Goal: Task Accomplishment & Management: Manage account settings

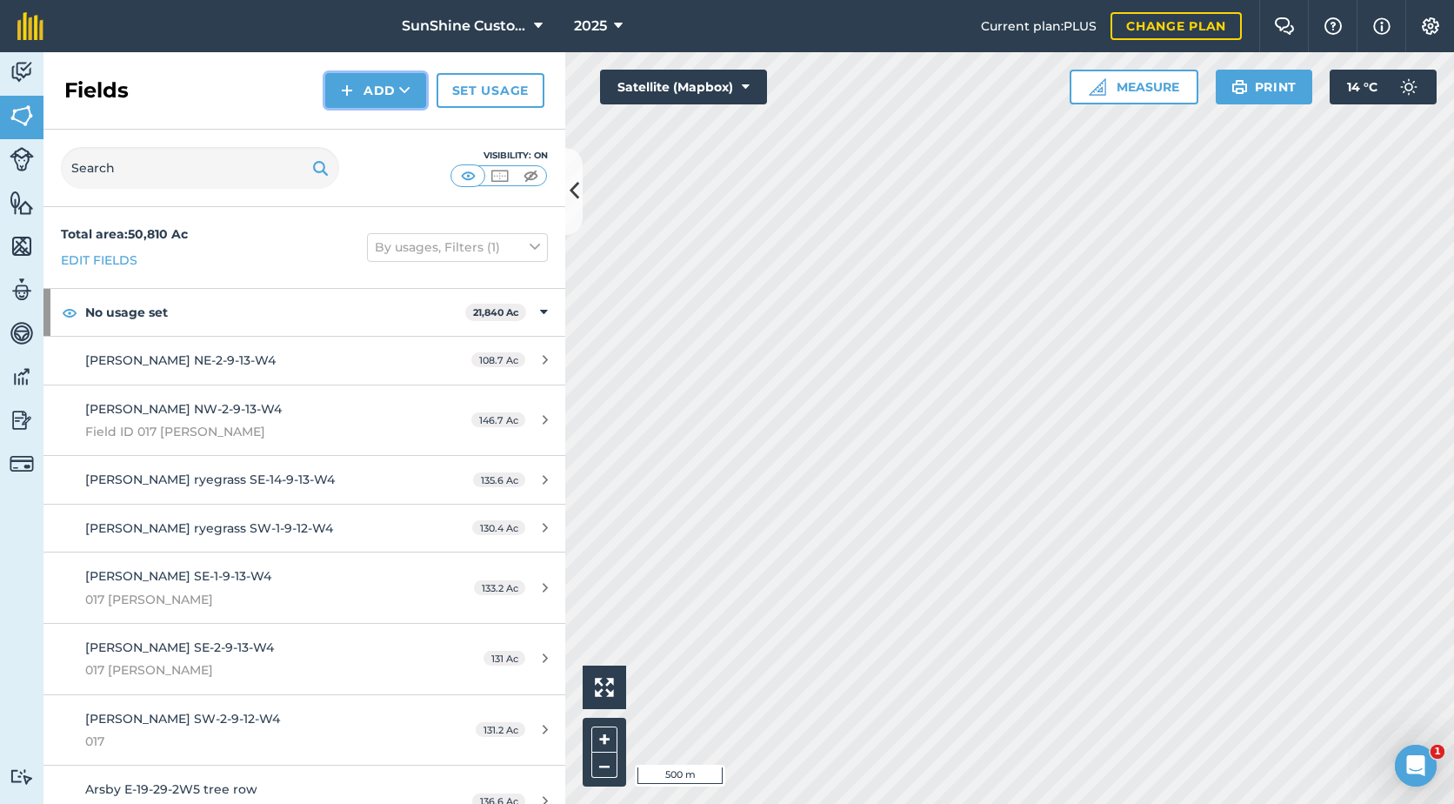
click at [389, 92] on button "Add" at bounding box center [375, 90] width 101 height 35
click at [388, 134] on link "Draw" at bounding box center [376, 129] width 96 height 38
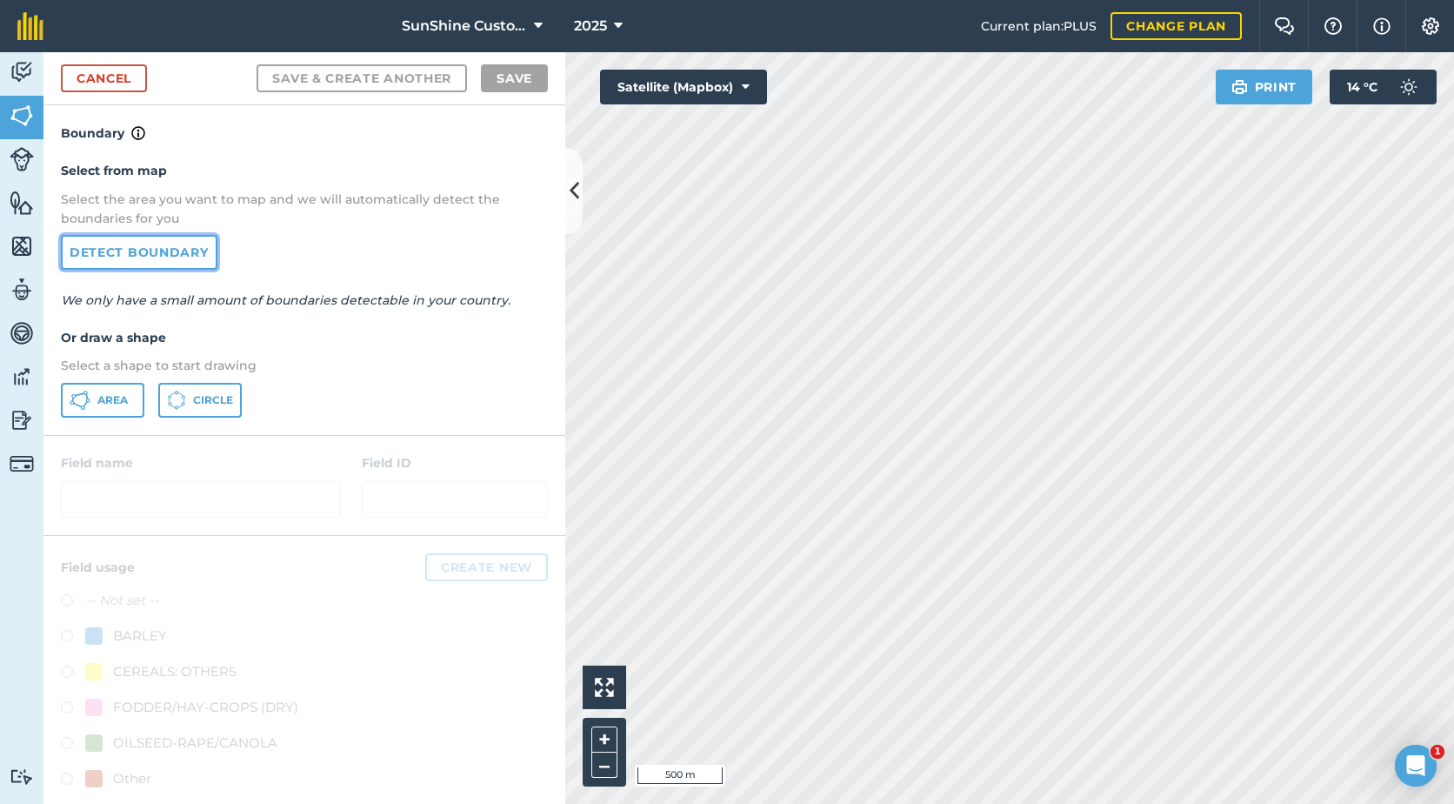
click at [163, 250] on link "Detect boundary" at bounding box center [139, 252] width 157 height 35
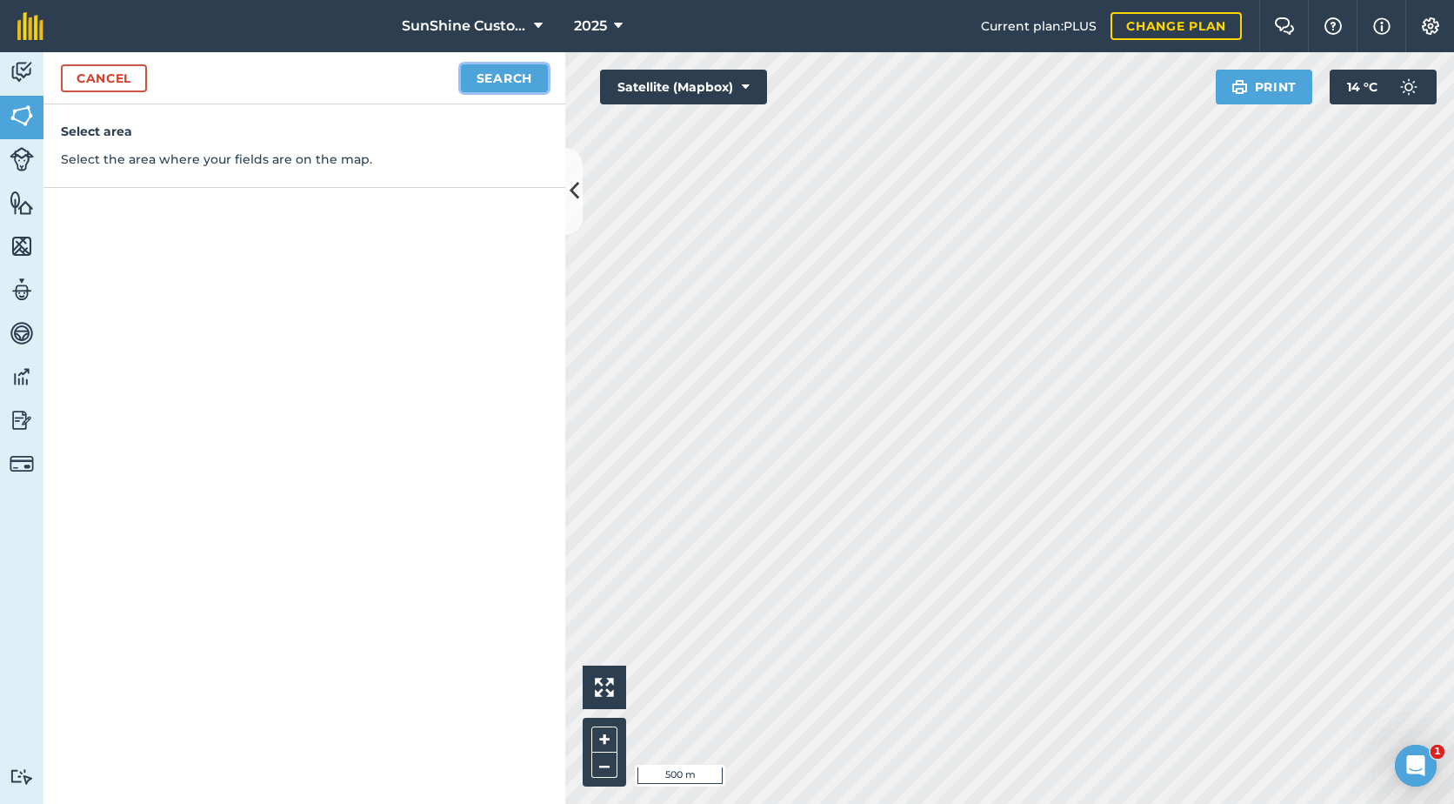
click at [480, 82] on button "Search" at bounding box center [504, 78] width 87 height 28
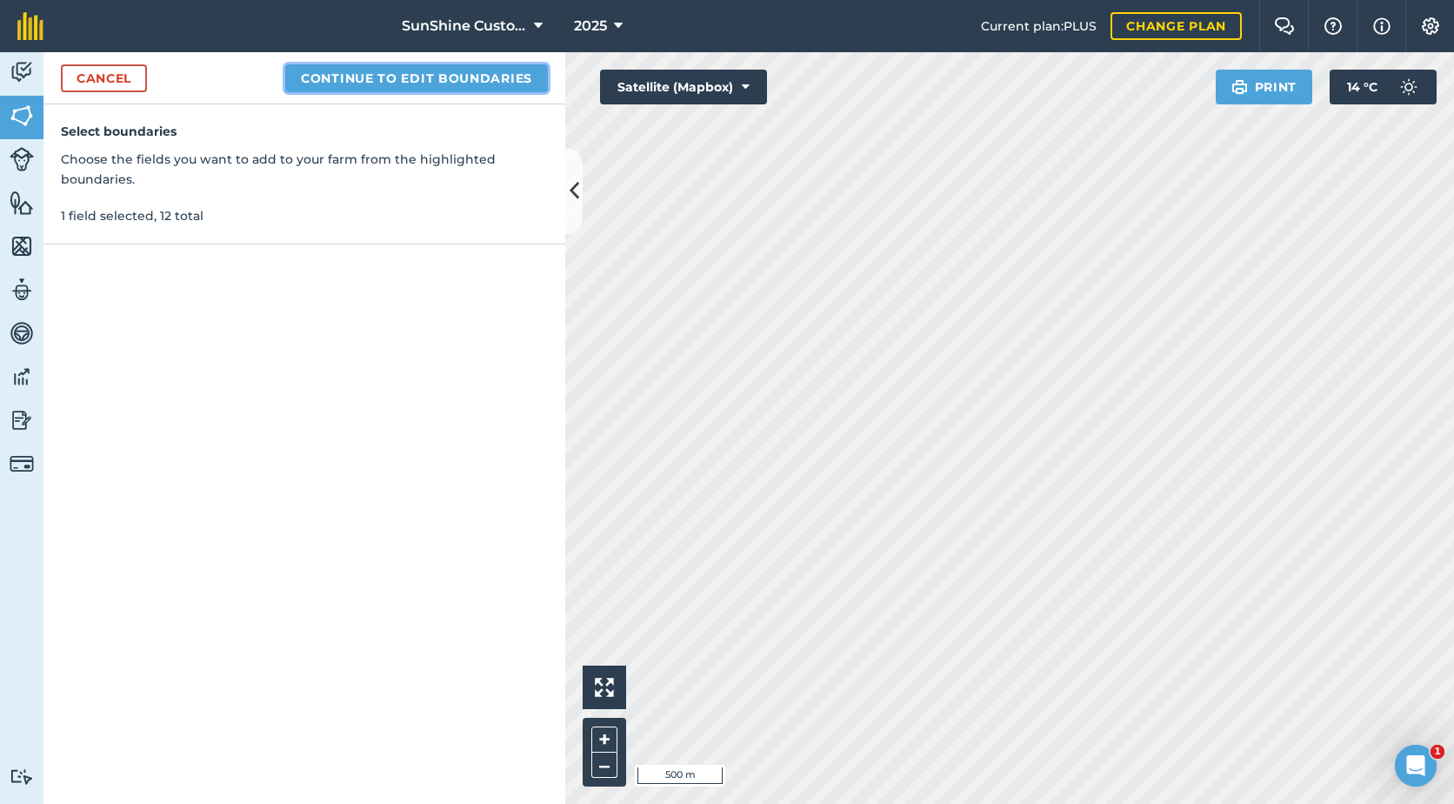
click at [486, 83] on button "Continue to edit boundaries" at bounding box center [416, 78] width 263 height 28
click at [487, 81] on button "Continue to name fields" at bounding box center [435, 78] width 225 height 28
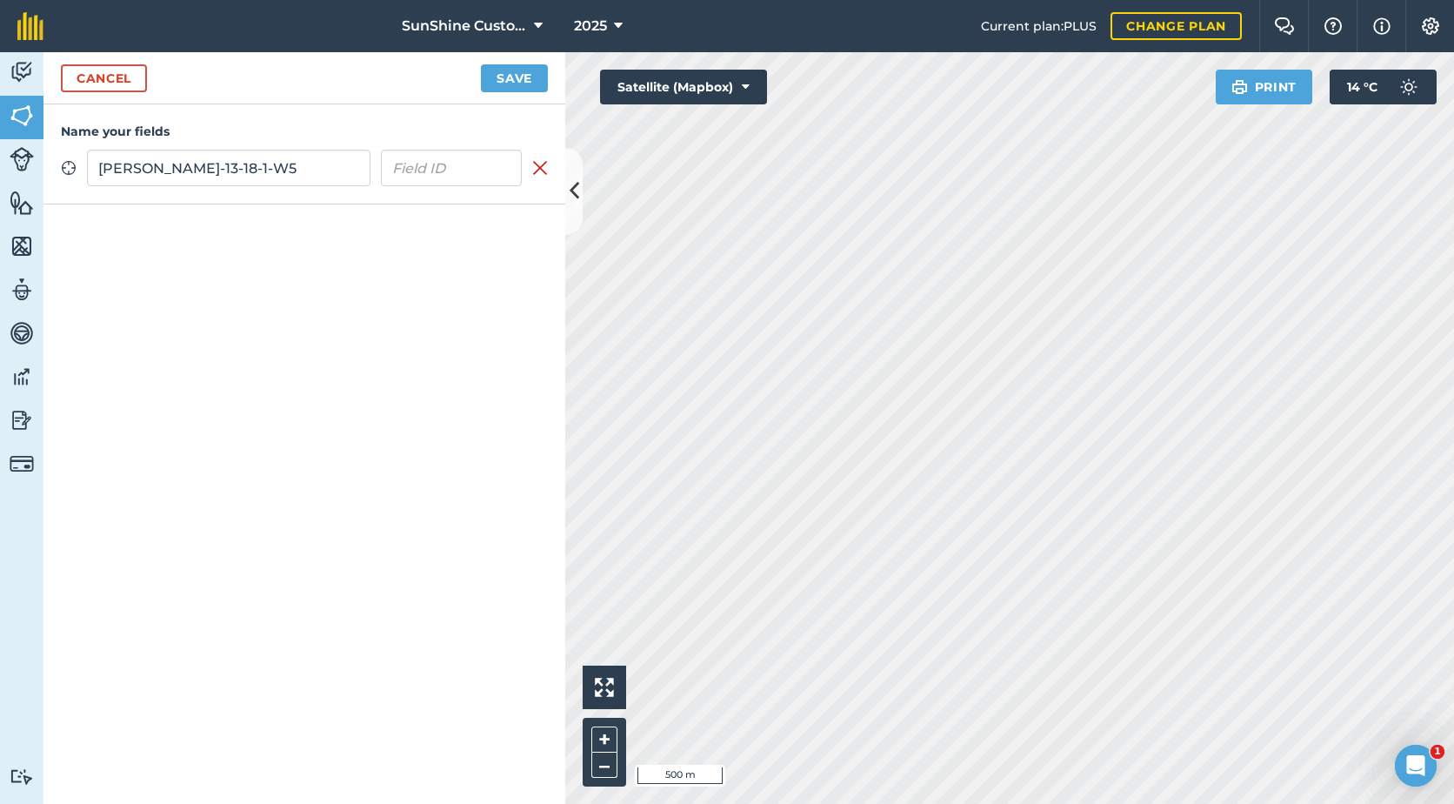
type input "[PERSON_NAME]-13-18-1-W5"
click at [498, 77] on button "Save" at bounding box center [514, 78] width 67 height 28
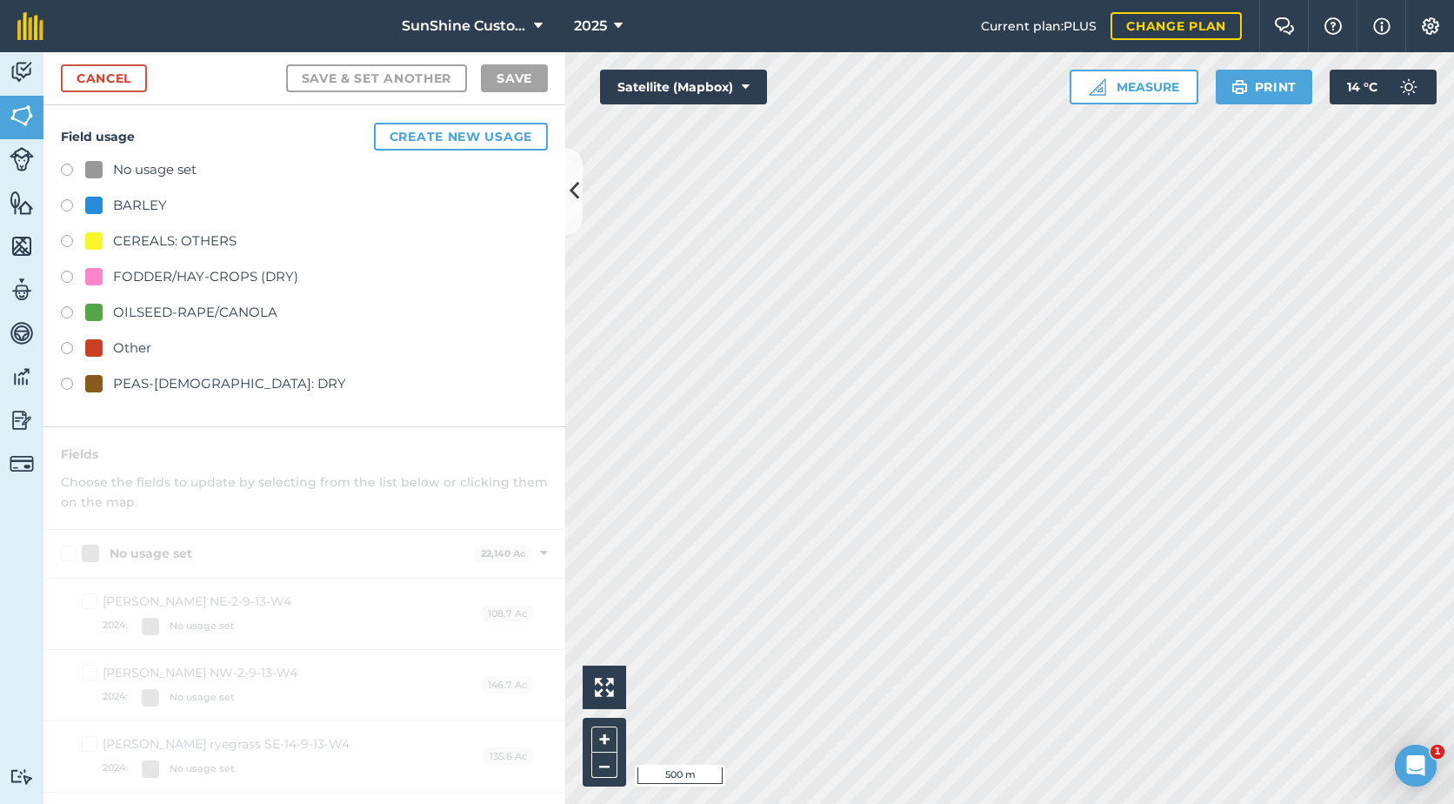
click at [163, 271] on div "FODDER/HAY-CROPS (DRY)" at bounding box center [205, 276] width 185 height 21
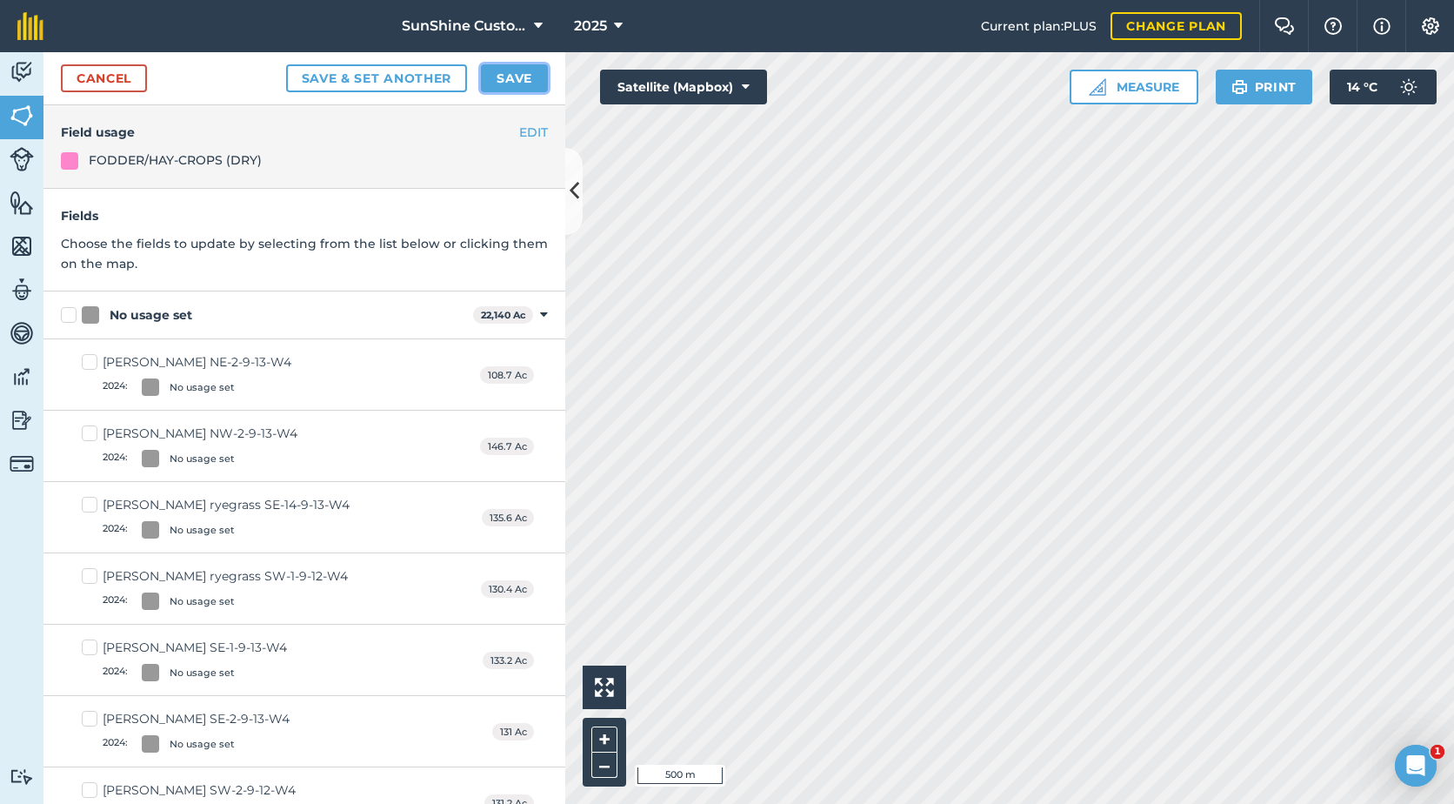
click at [531, 81] on button "Save" at bounding box center [514, 78] width 67 height 28
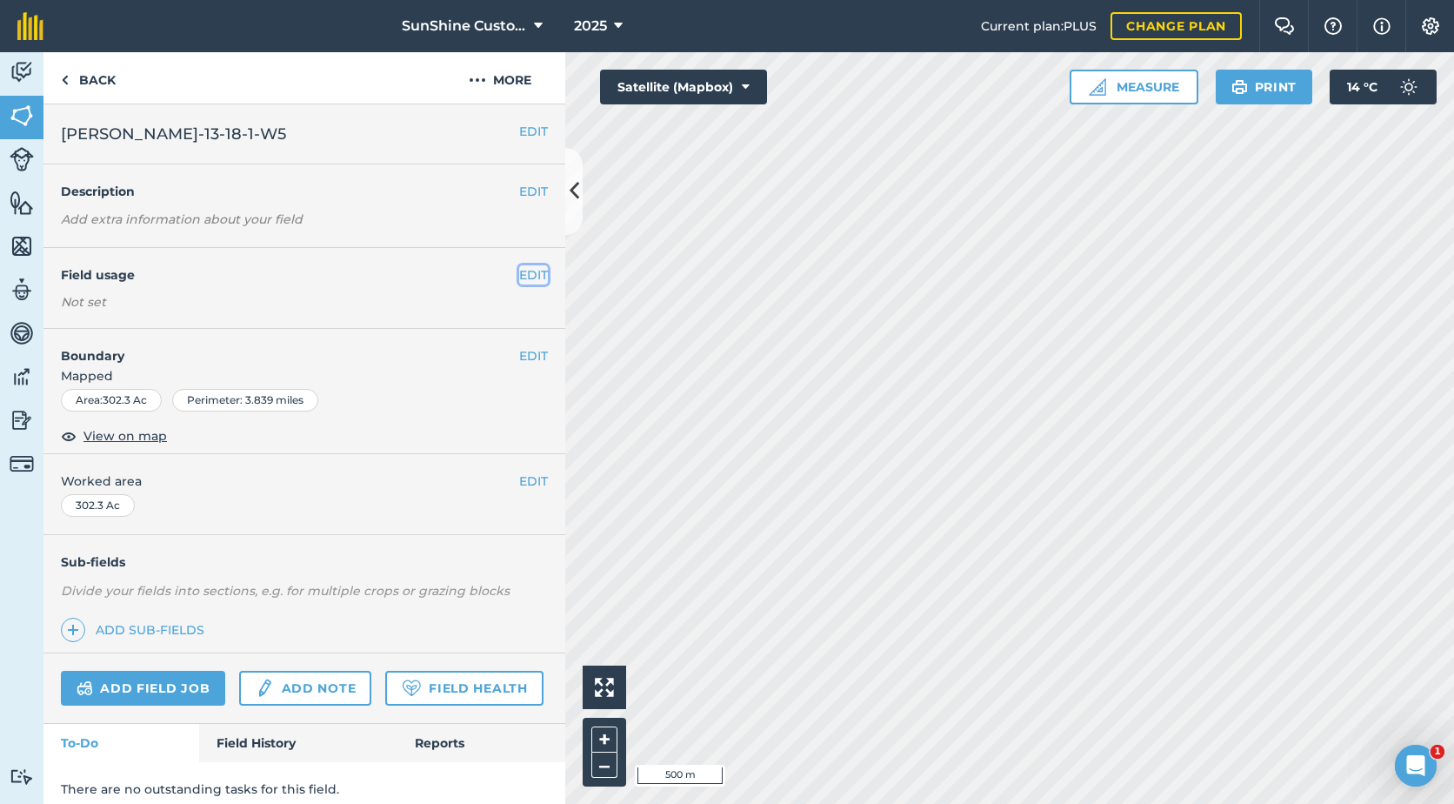
click at [519, 272] on button "EDIT" at bounding box center [533, 274] width 29 height 19
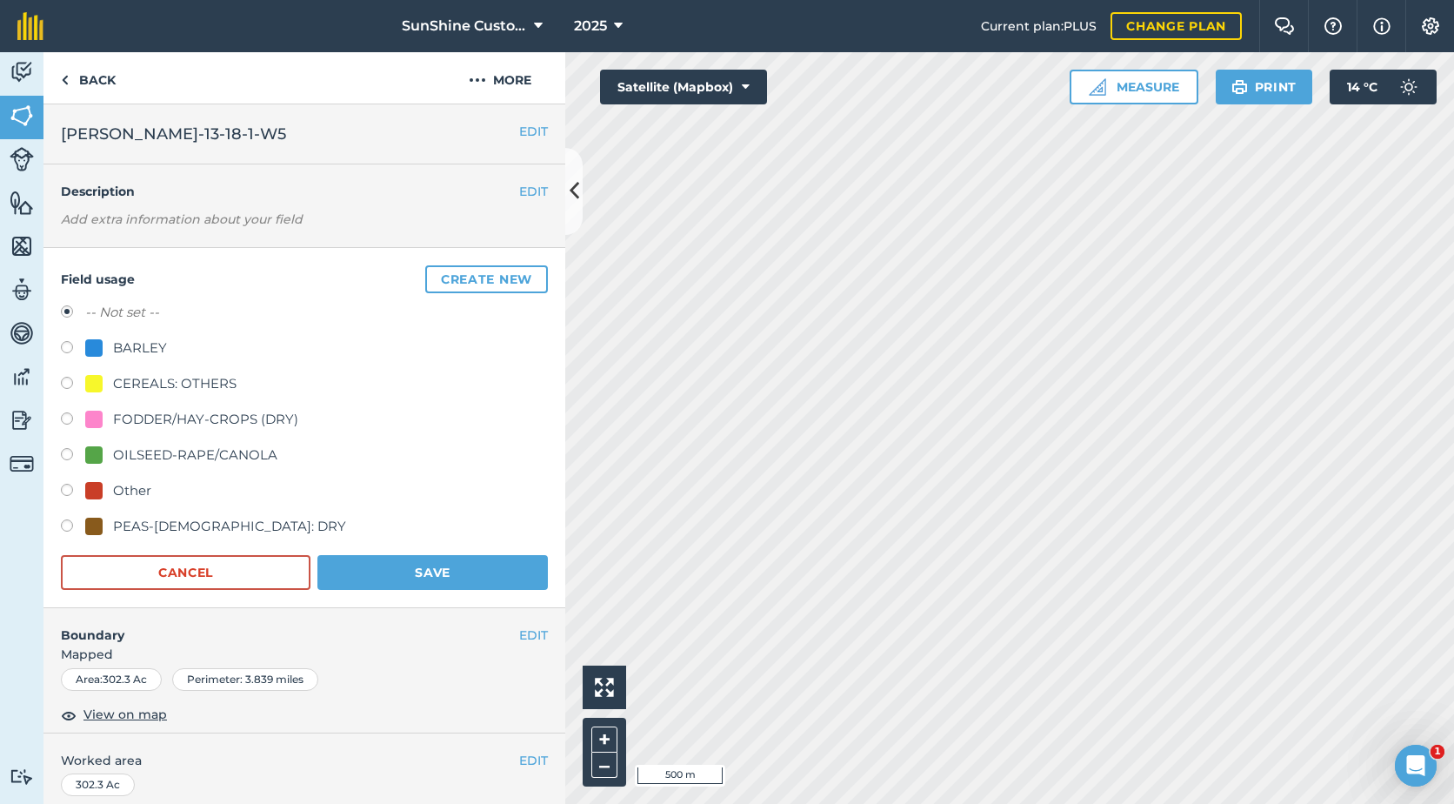
click at [121, 417] on div "FODDER/HAY-CROPS (DRY)" at bounding box center [205, 419] width 185 height 21
radio input "true"
radio input "false"
click at [386, 577] on button "Save" at bounding box center [433, 572] width 231 height 35
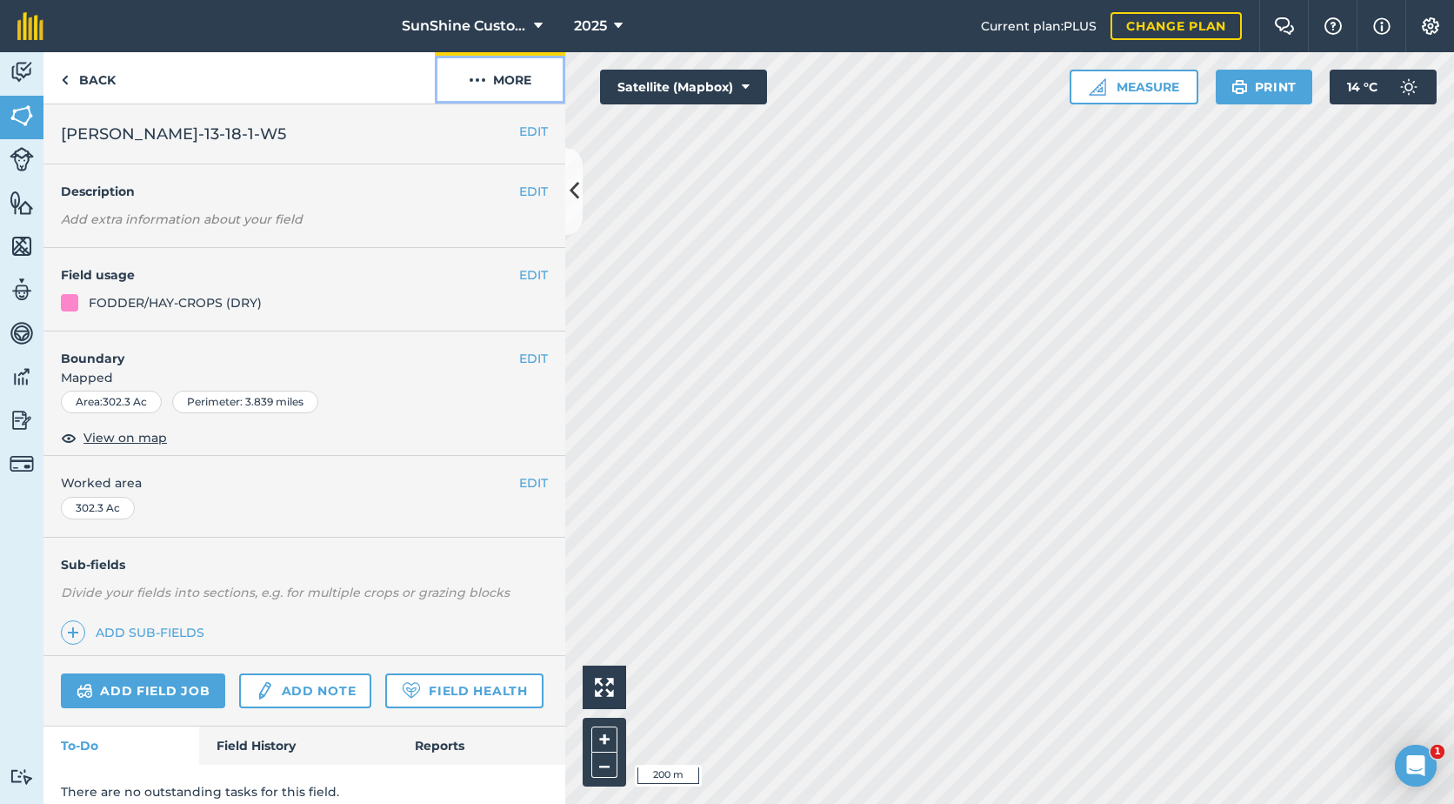
click at [487, 83] on button "More" at bounding box center [500, 77] width 130 height 51
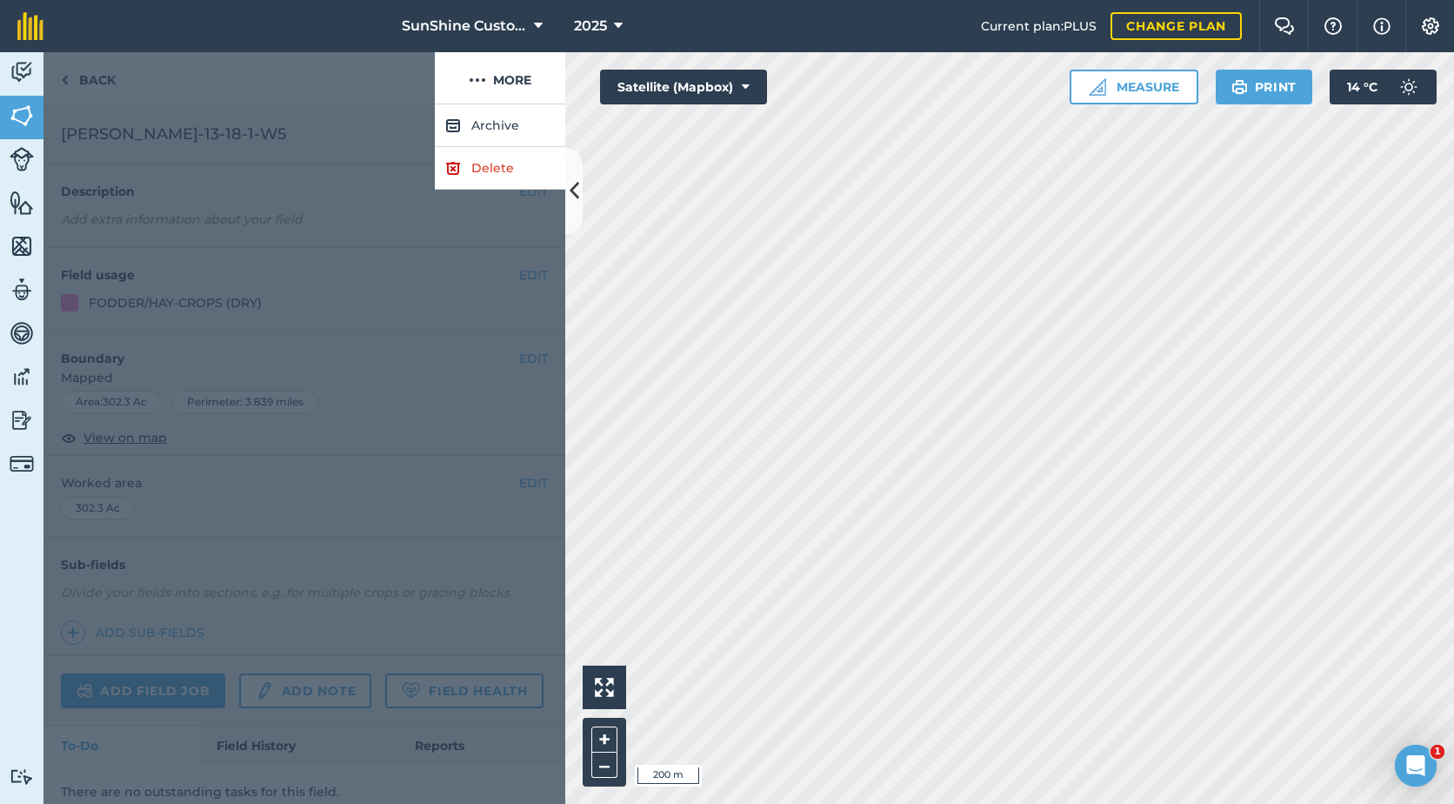
click at [349, 101] on div at bounding box center [238, 78] width 391 height 52
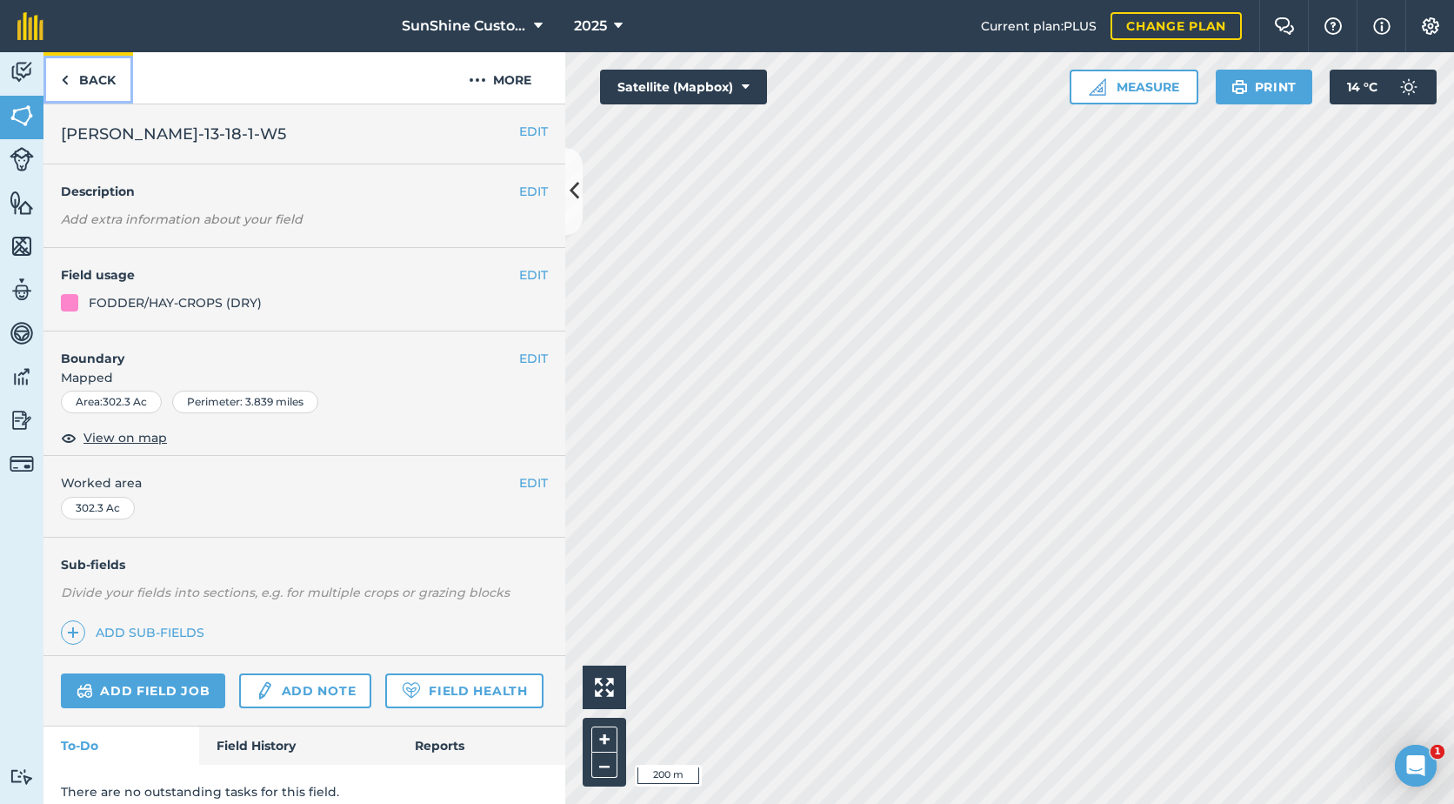
click at [95, 84] on link "Back" at bounding box center [88, 77] width 90 height 51
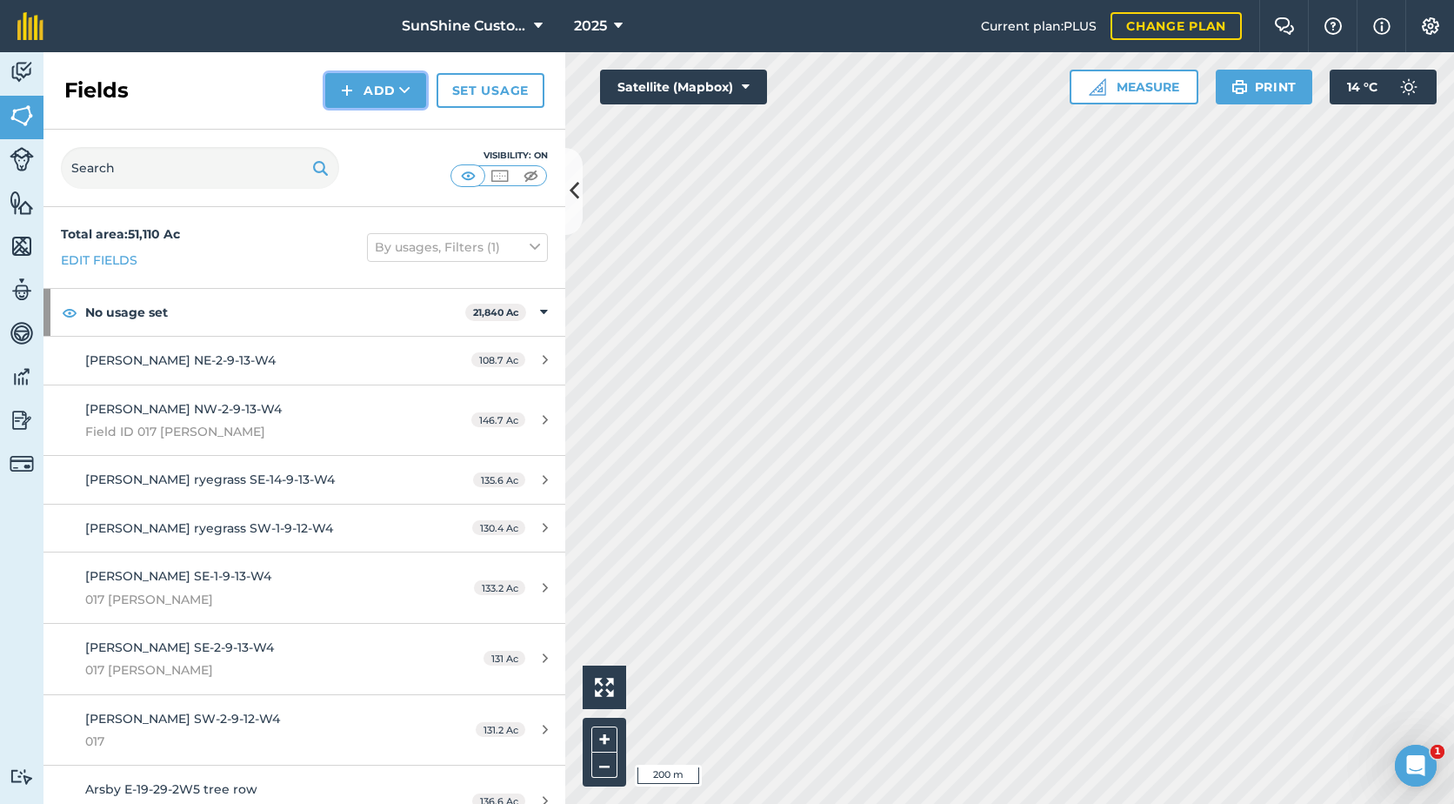
click at [403, 95] on icon at bounding box center [404, 90] width 11 height 17
click at [385, 136] on link "Draw" at bounding box center [376, 129] width 96 height 38
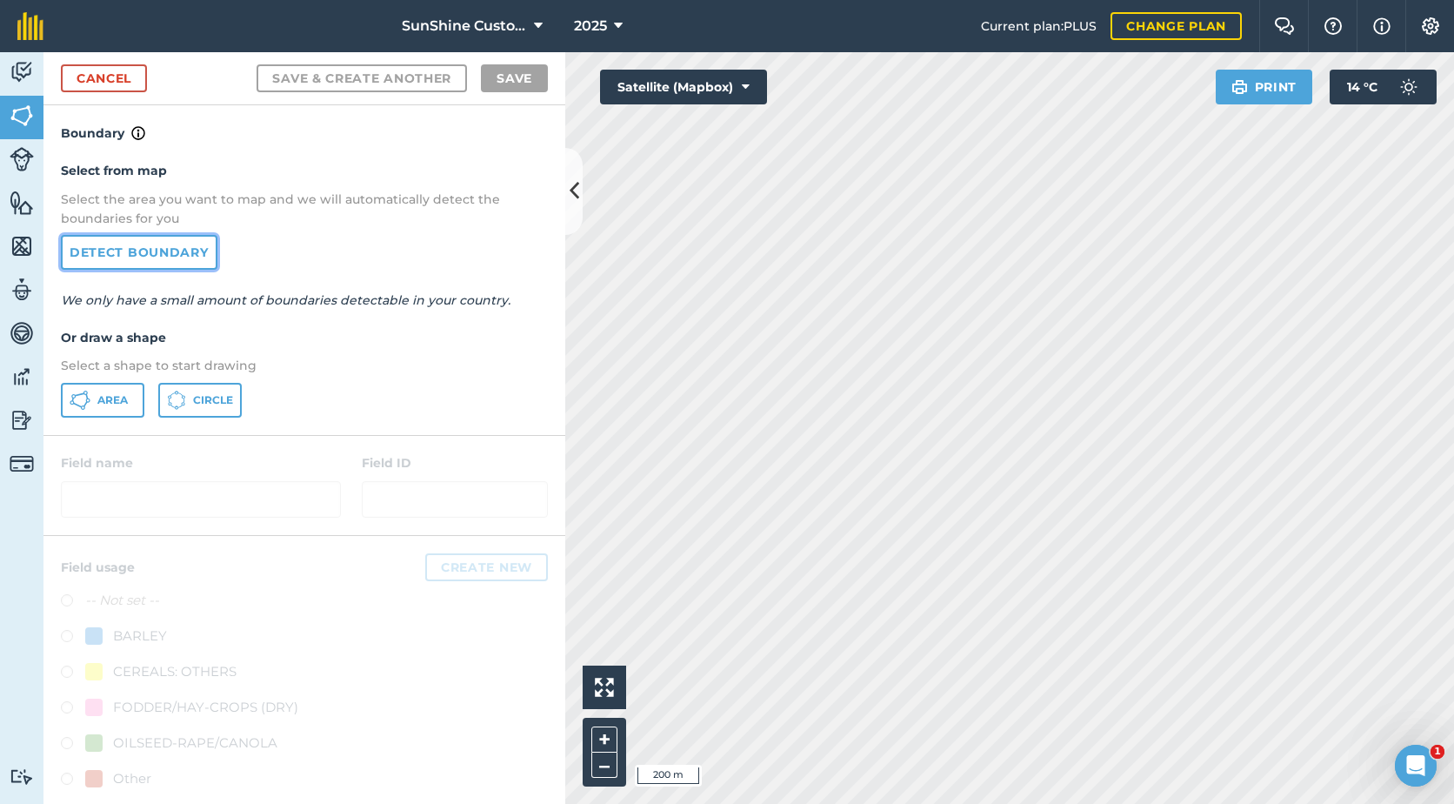
click at [185, 251] on link "Detect boundary" at bounding box center [139, 252] width 157 height 35
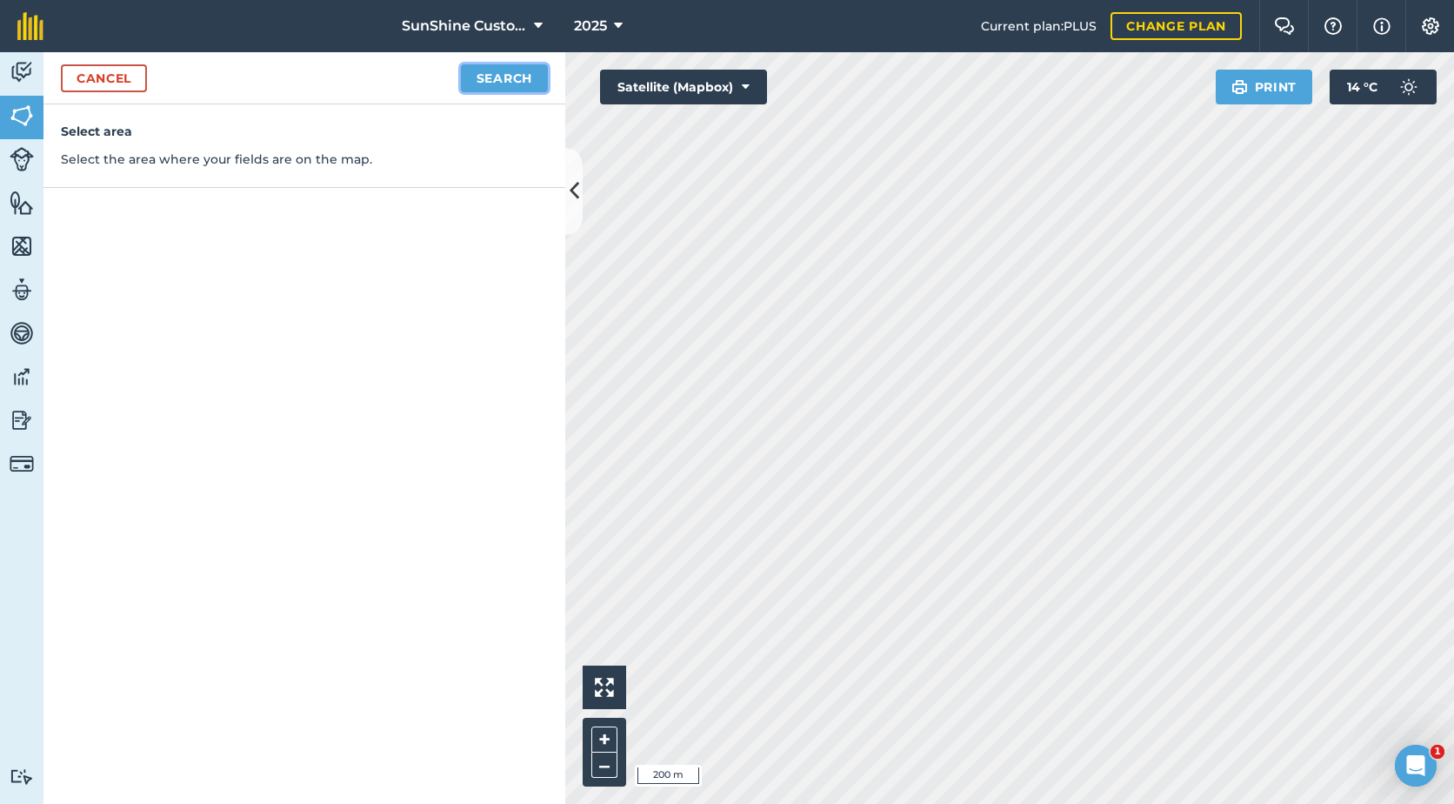
click at [513, 71] on button "Search" at bounding box center [504, 78] width 87 height 28
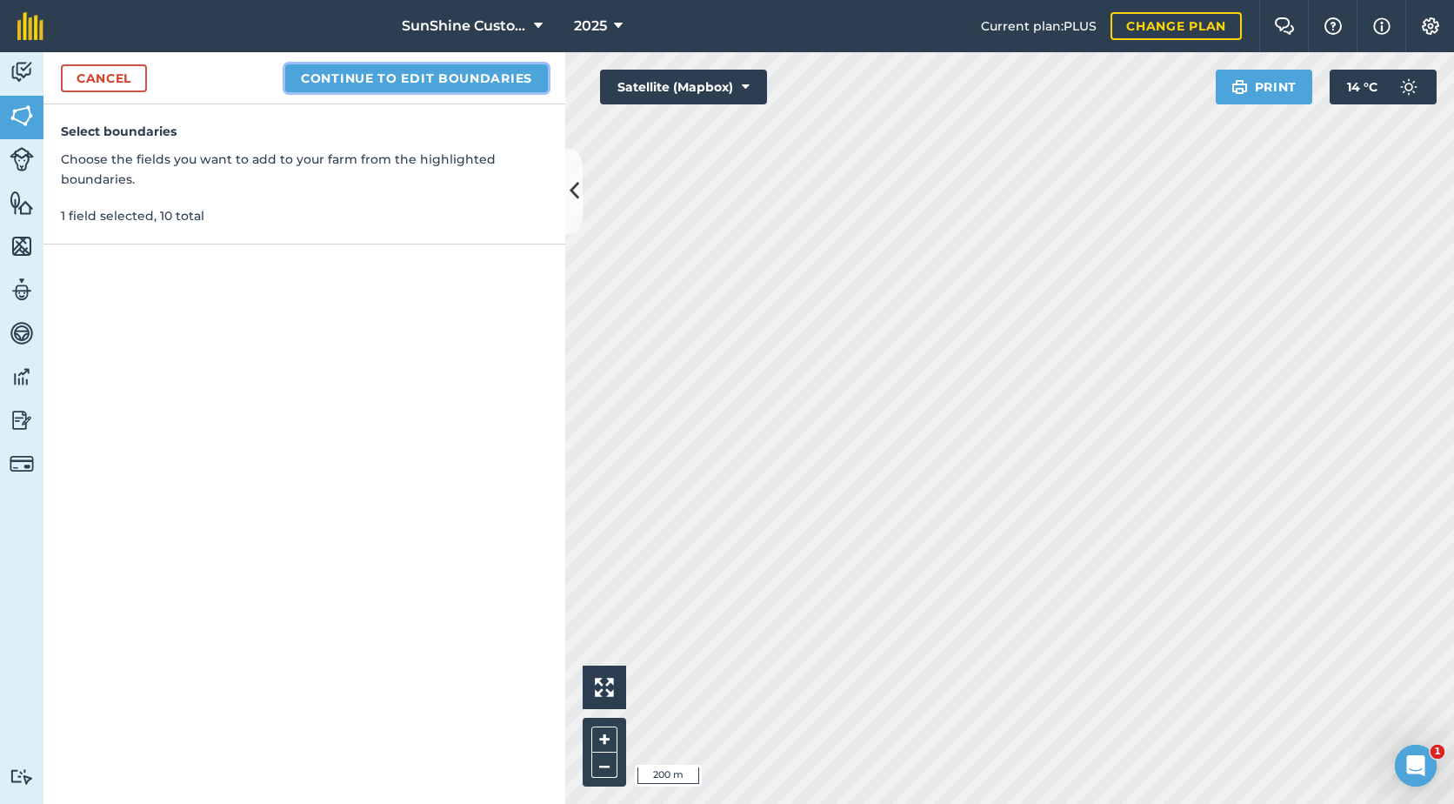
click at [413, 84] on button "Continue to edit boundaries" at bounding box center [416, 78] width 263 height 28
click at [434, 81] on button "Continue to name fields" at bounding box center [435, 78] width 225 height 28
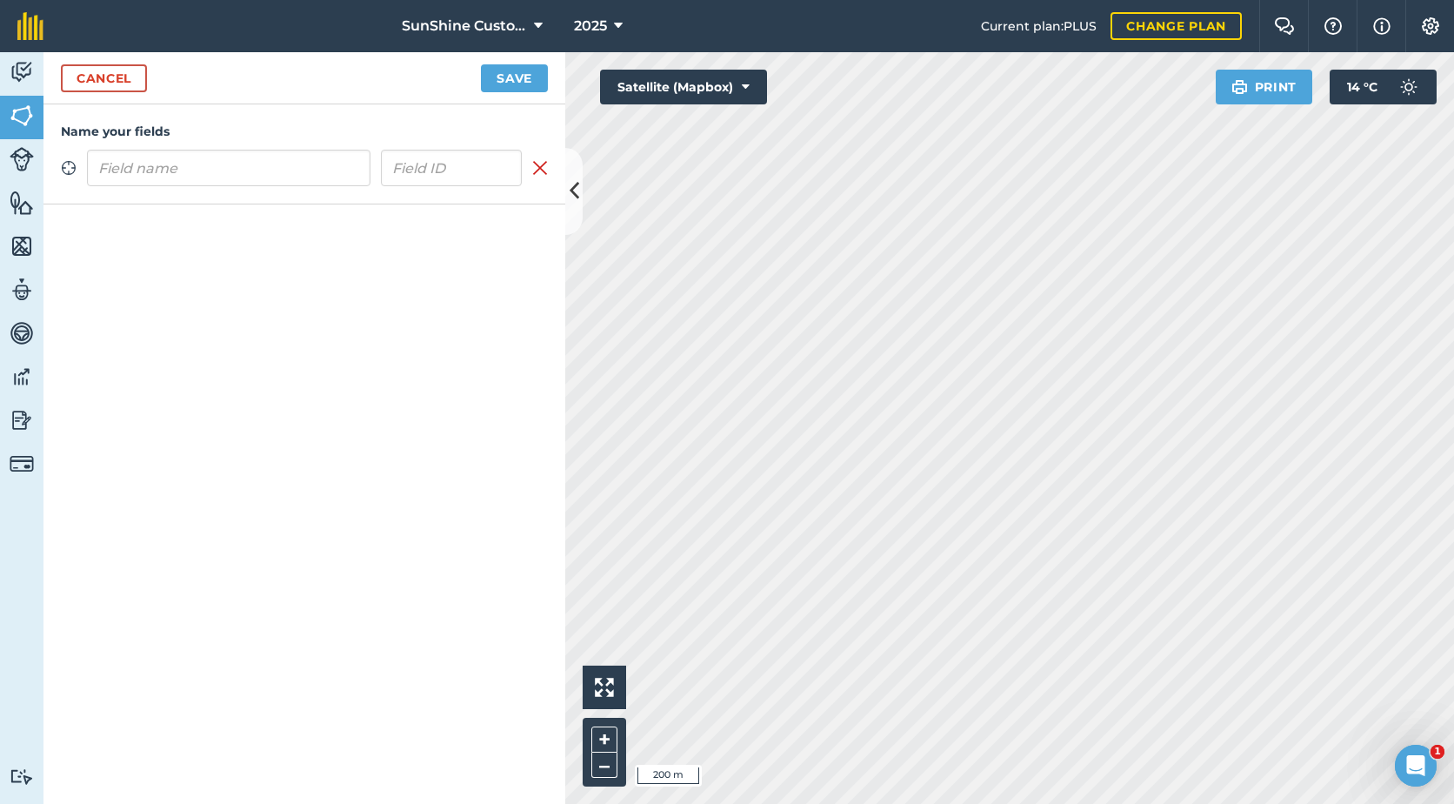
click at [318, 174] on input "text" at bounding box center [229, 168] width 284 height 37
type input "[PERSON_NAME] N-33-17-1-W5"
click at [530, 75] on button "Save" at bounding box center [514, 78] width 67 height 28
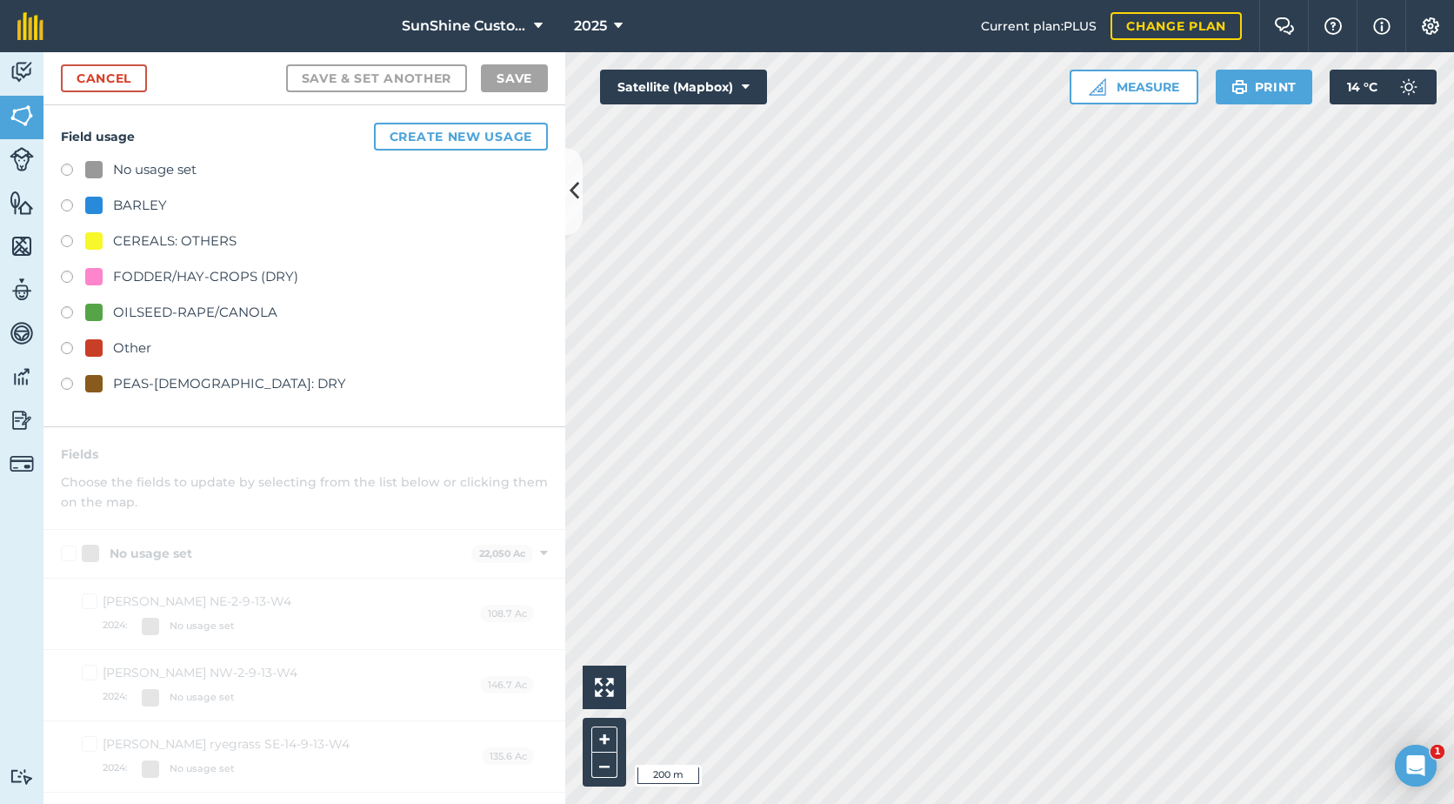
click at [179, 276] on div "FODDER/HAY-CROPS (DRY)" at bounding box center [205, 276] width 185 height 21
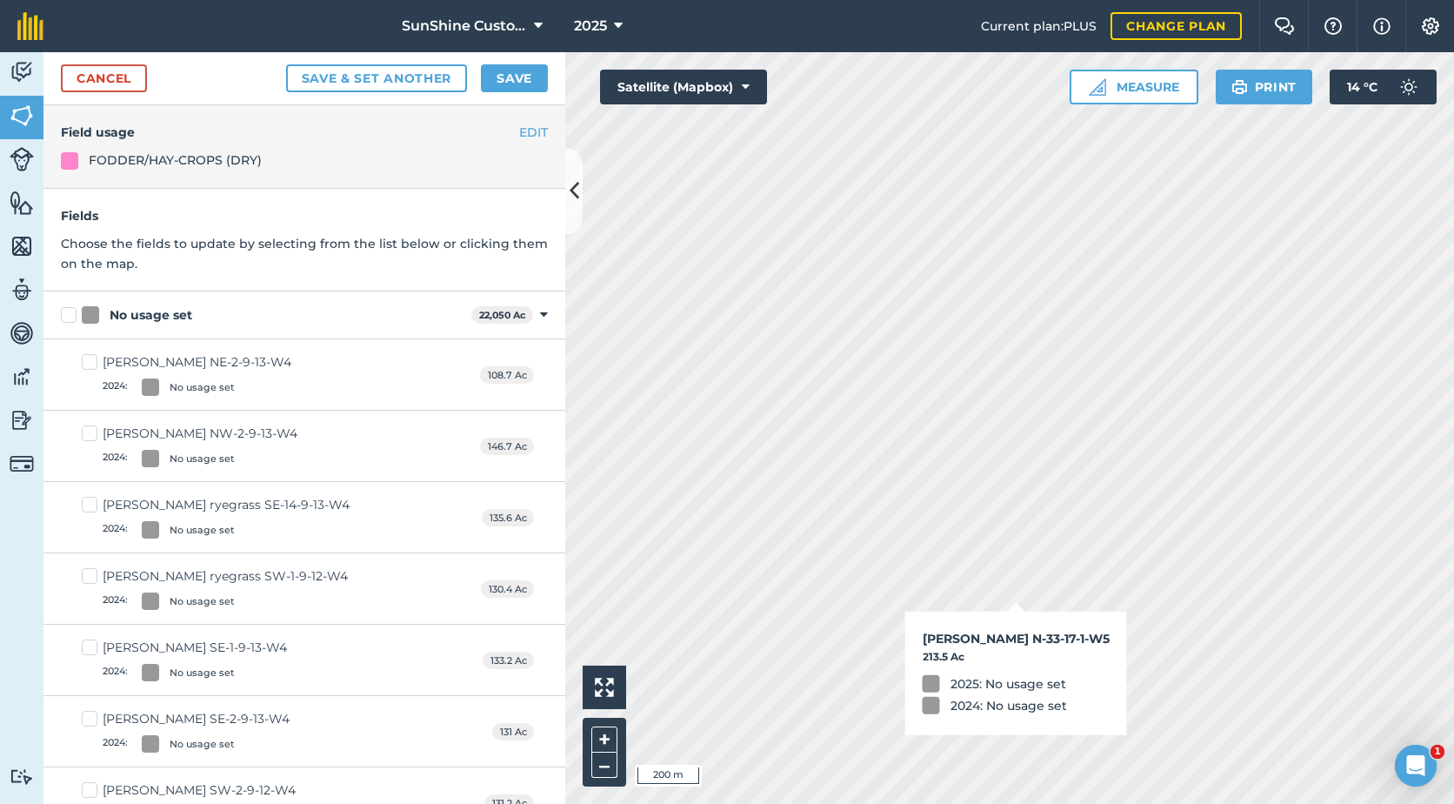
checkbox input "true"
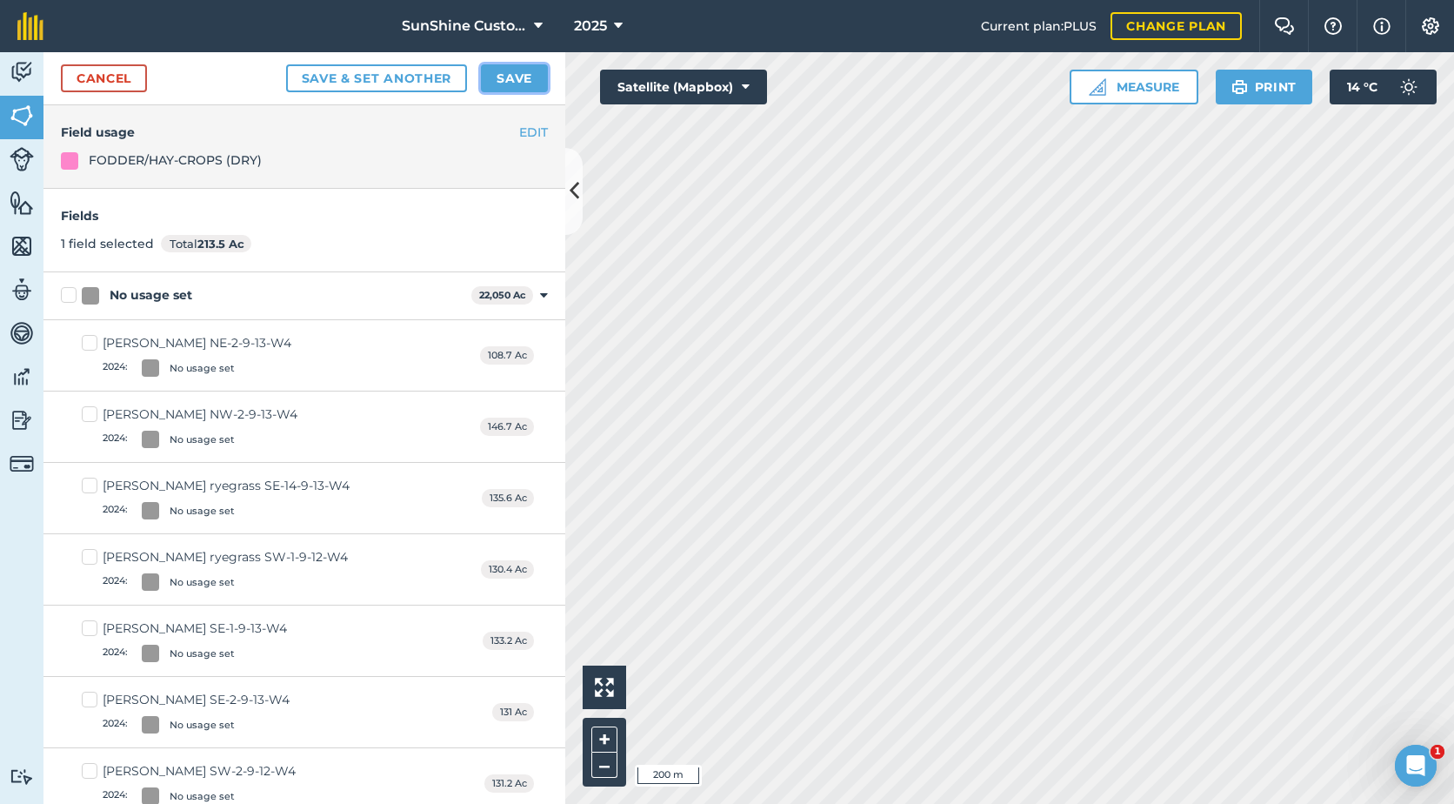
click at [510, 75] on button "Save" at bounding box center [514, 78] width 67 height 28
